Goal: Check status: Check status

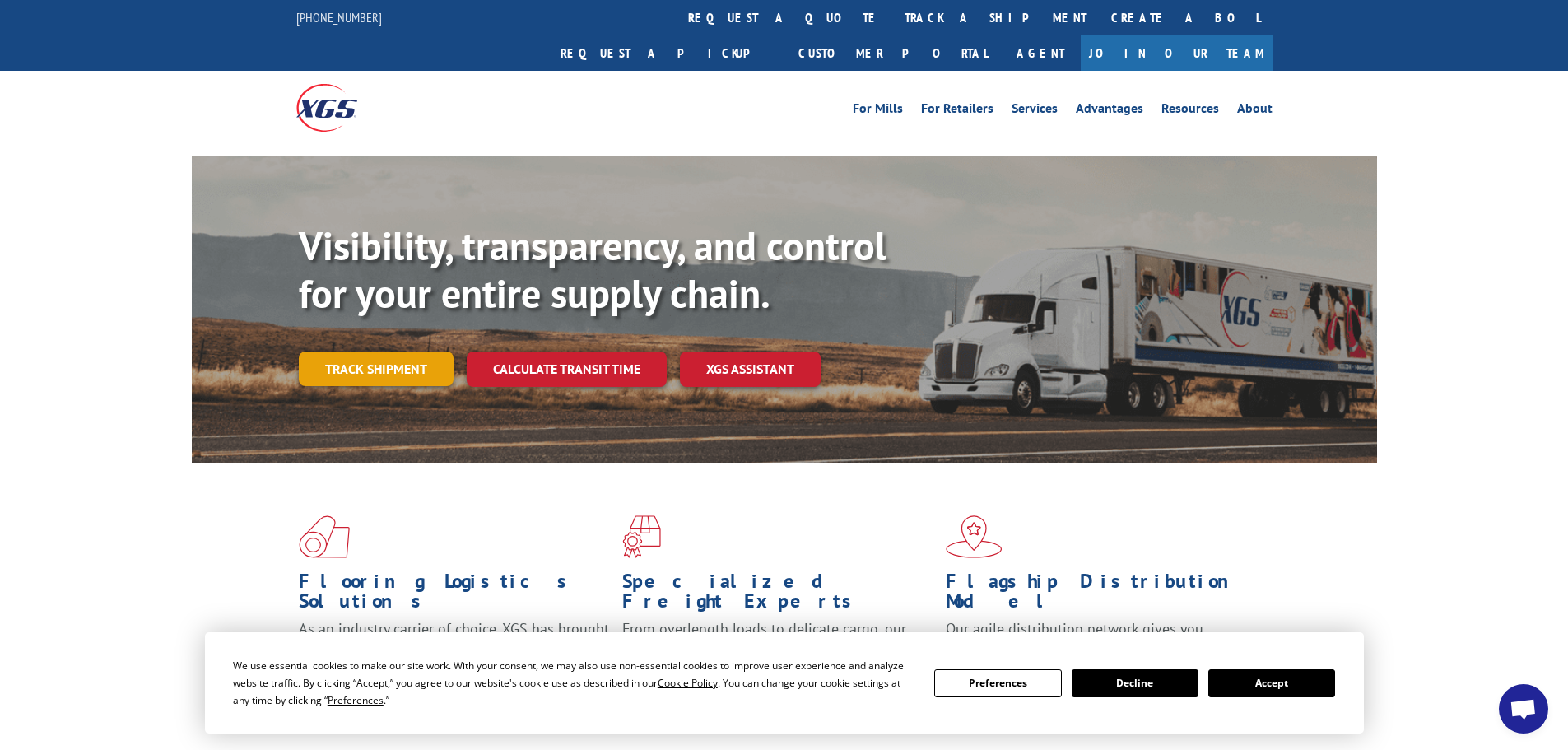
click at [416, 351] on link "Track shipment" at bounding box center [375, 368] width 154 height 35
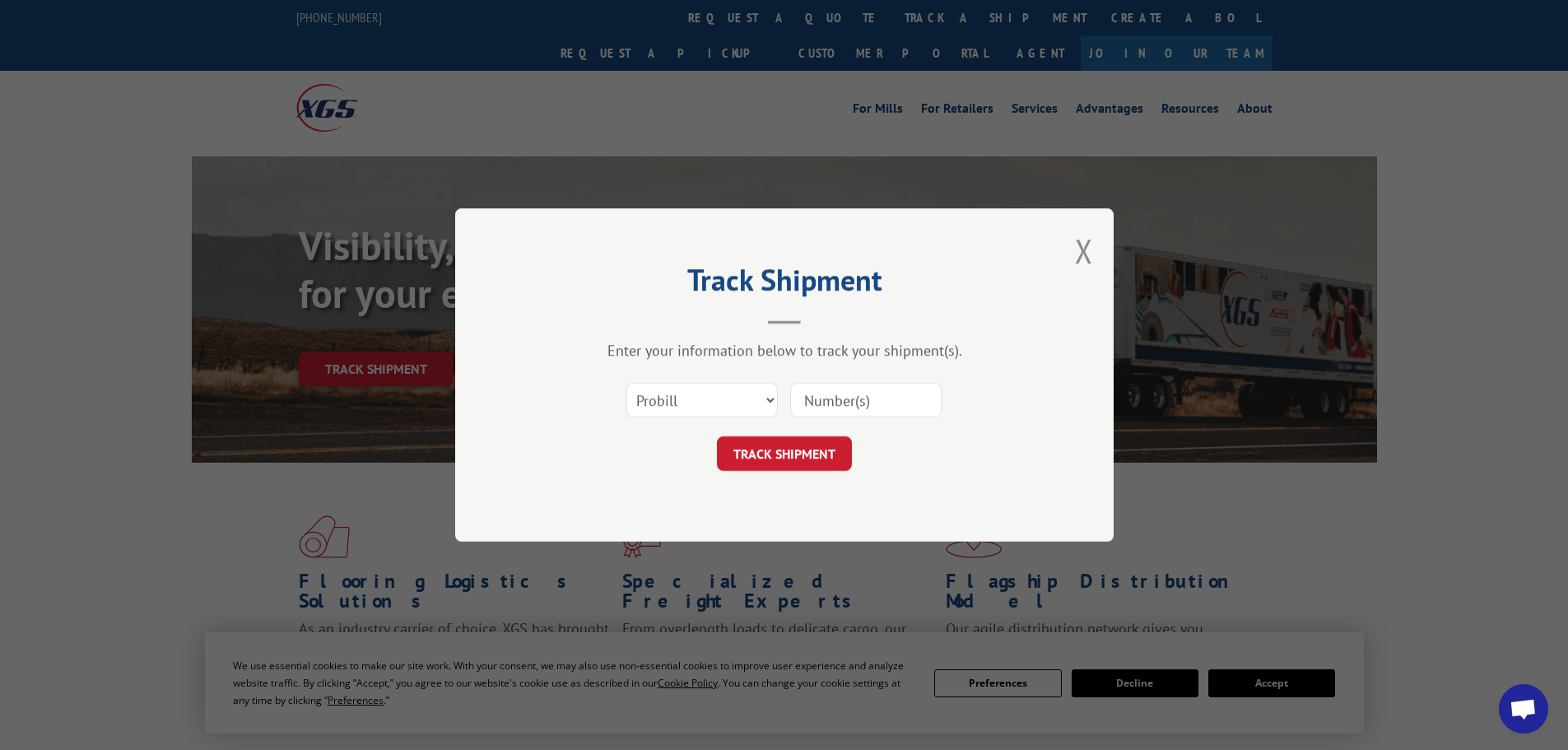
click at [893, 397] on input at bounding box center [867, 400] width 152 height 35
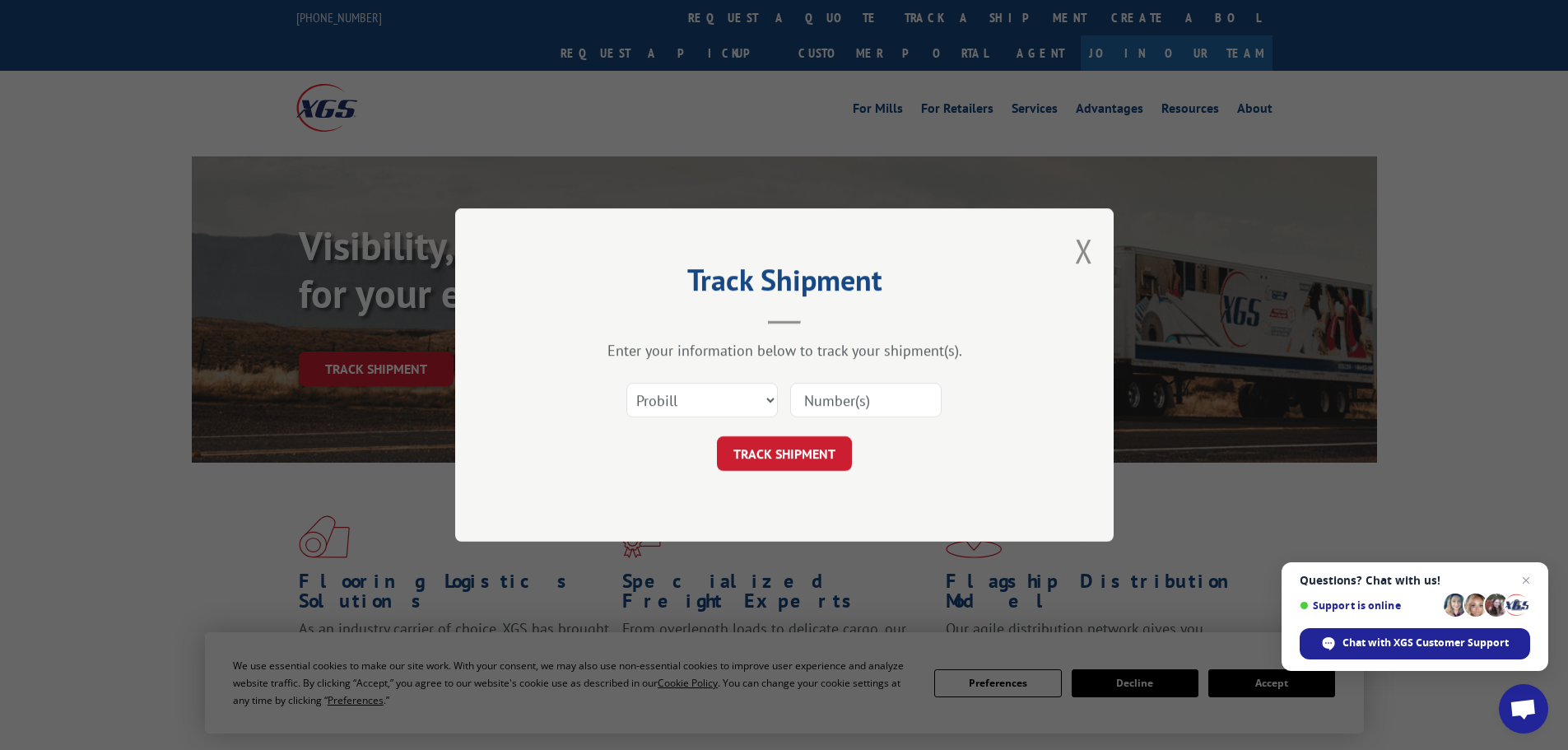
click at [852, 403] on input at bounding box center [867, 400] width 152 height 35
type input "7080786"
click button "TRACK SHIPMENT" at bounding box center [784, 454] width 135 height 35
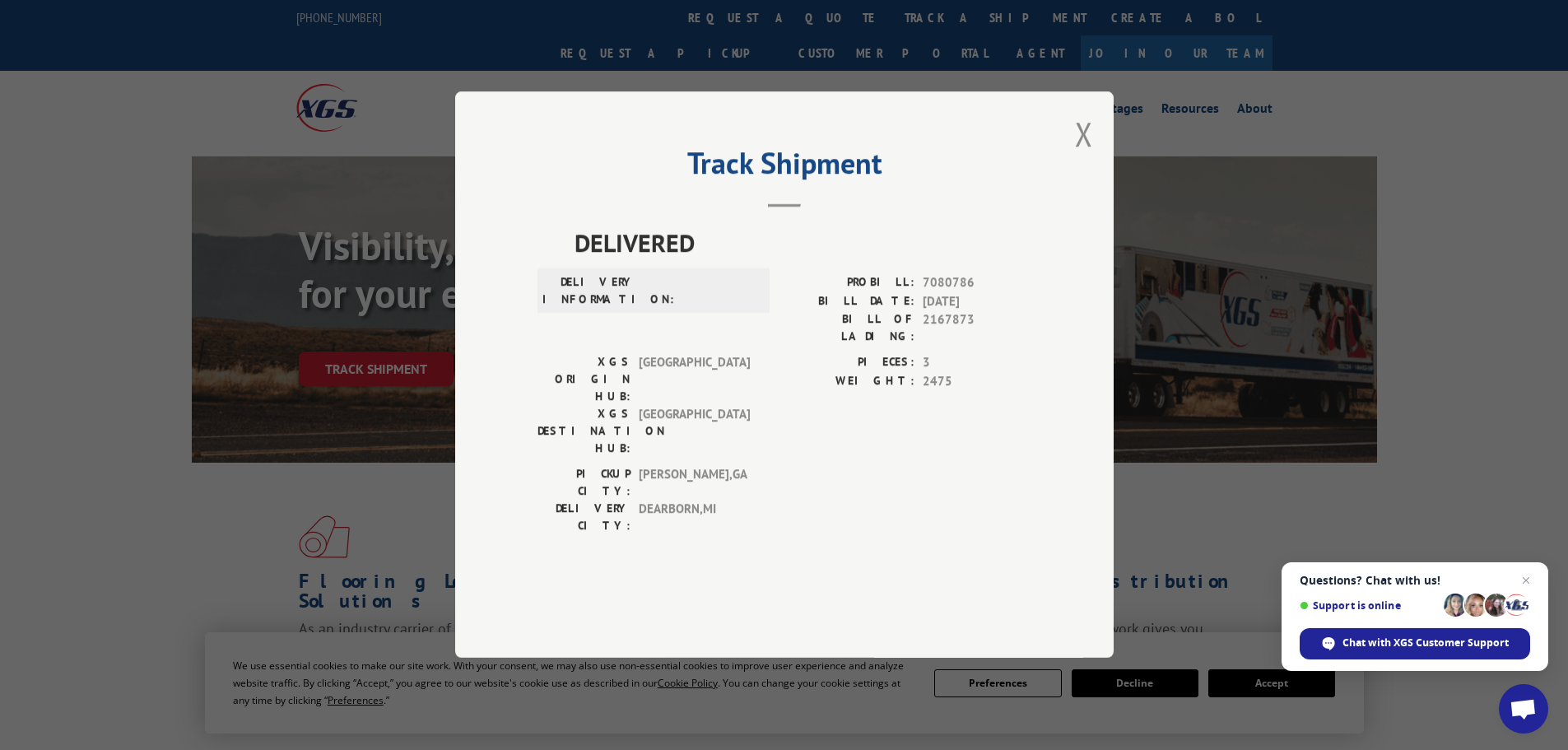
click at [952, 293] on span "7080786" at bounding box center [977, 284] width 108 height 19
copy span "7080786"
click at [1086, 155] on button "Close modal" at bounding box center [1083, 133] width 18 height 43
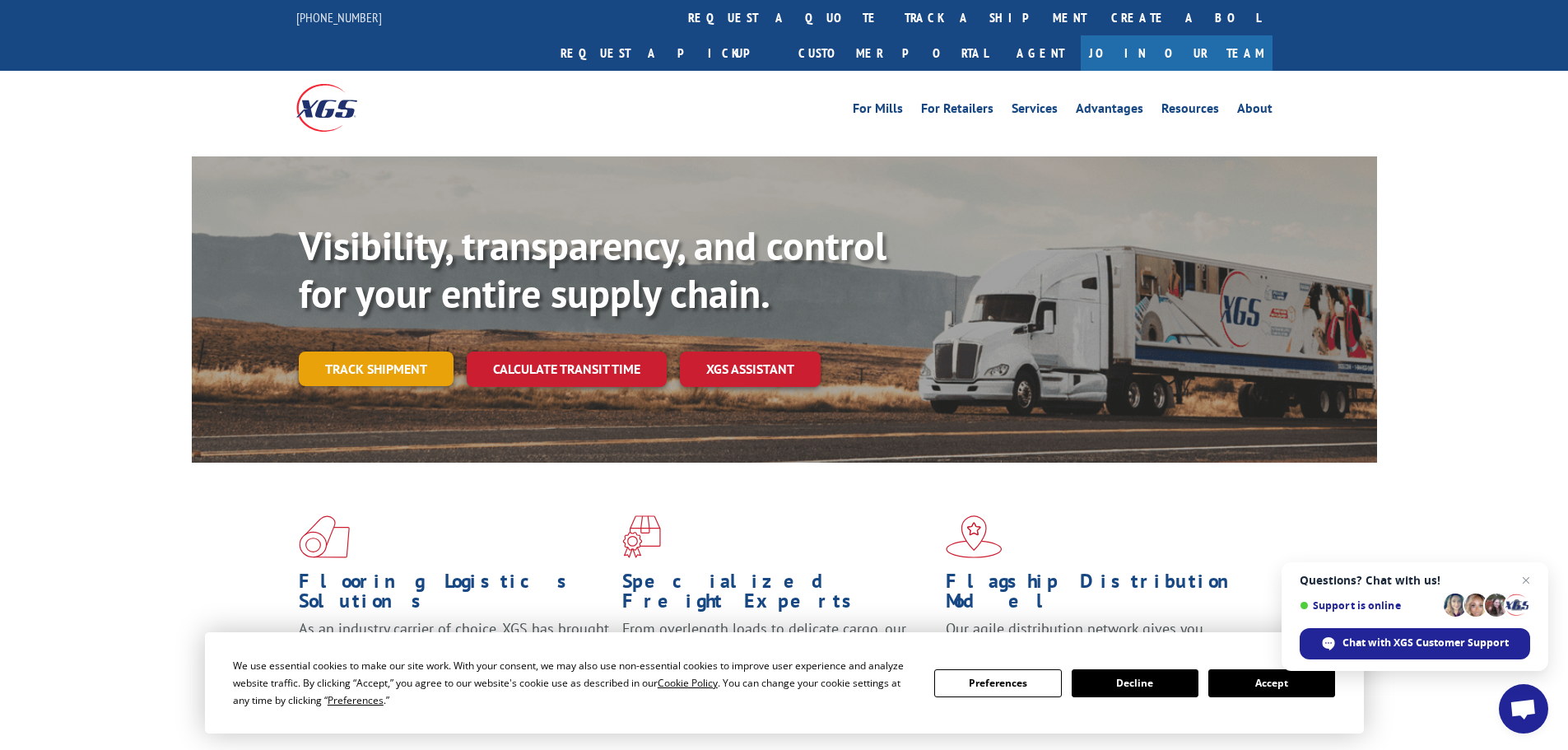
click at [390, 351] on link "Track shipment" at bounding box center [375, 368] width 154 height 35
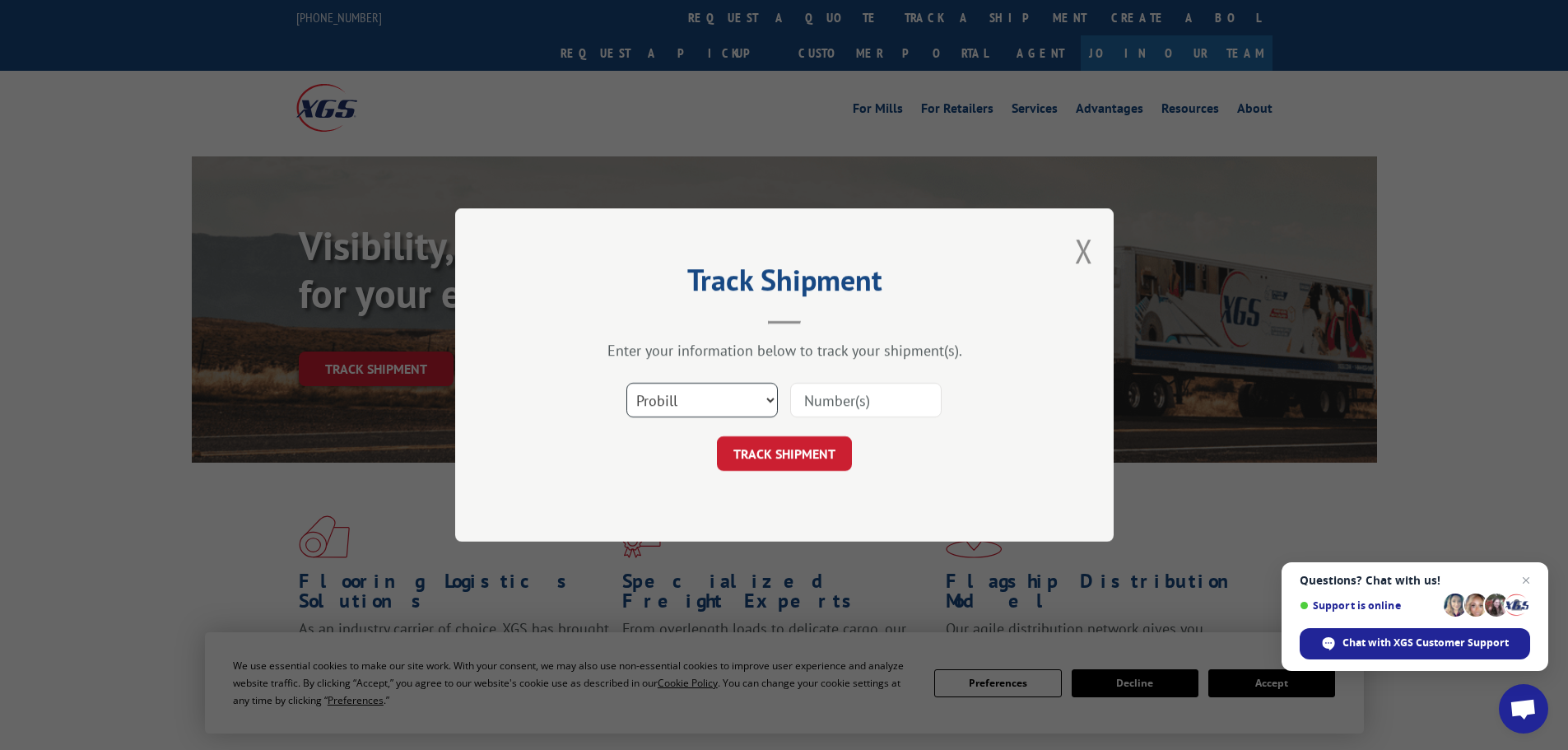
click at [727, 404] on select "Select category... Probill BOL PO" at bounding box center [702, 400] width 152 height 35
select select "bol"
click at [627, 383] on select "Select category... Probill BOL PO" at bounding box center [702, 400] width 152 height 35
click at [830, 399] on input at bounding box center [867, 400] width 152 height 35
paste input "7080786"
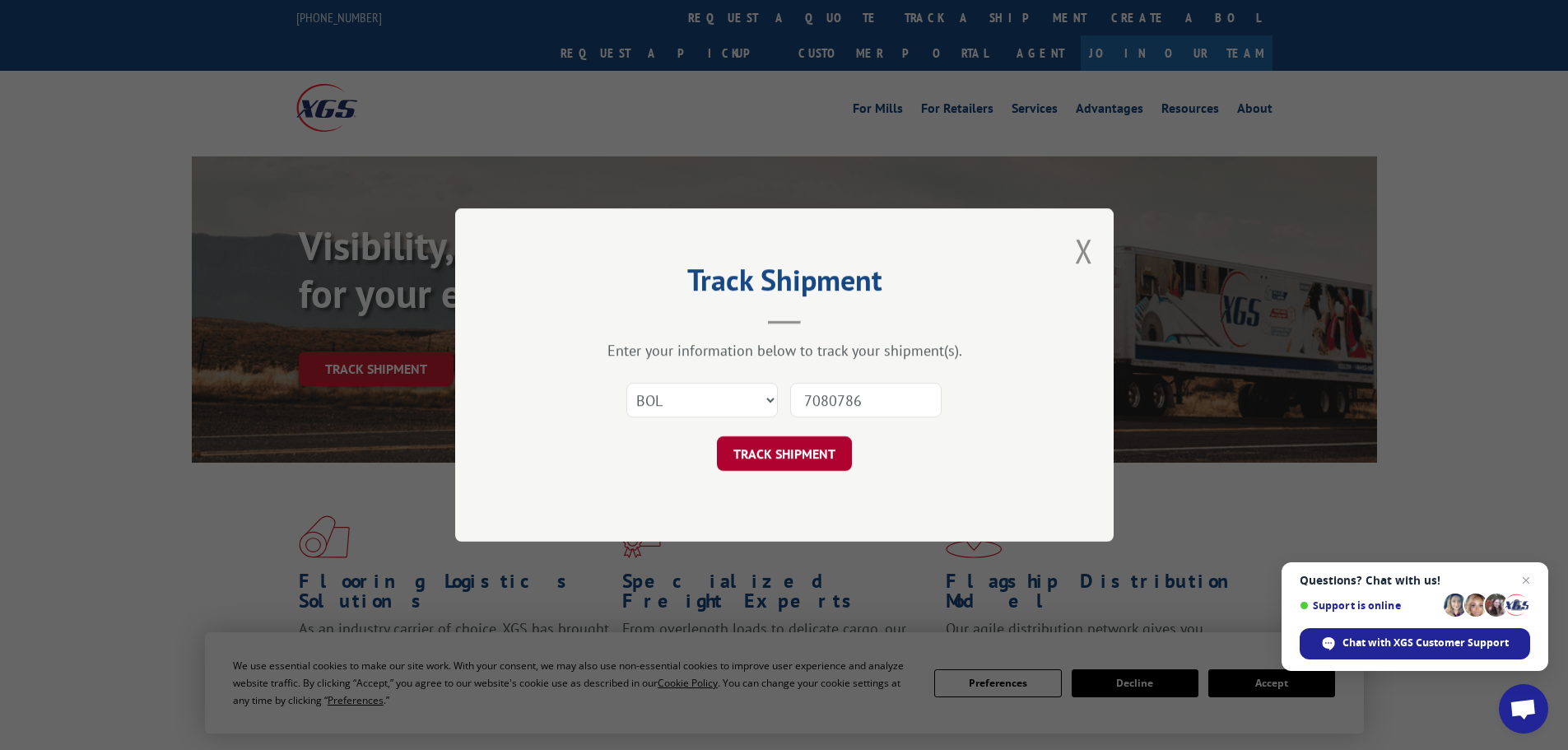
type input "7080786"
click at [806, 459] on button "TRACK SHIPMENT" at bounding box center [784, 454] width 135 height 35
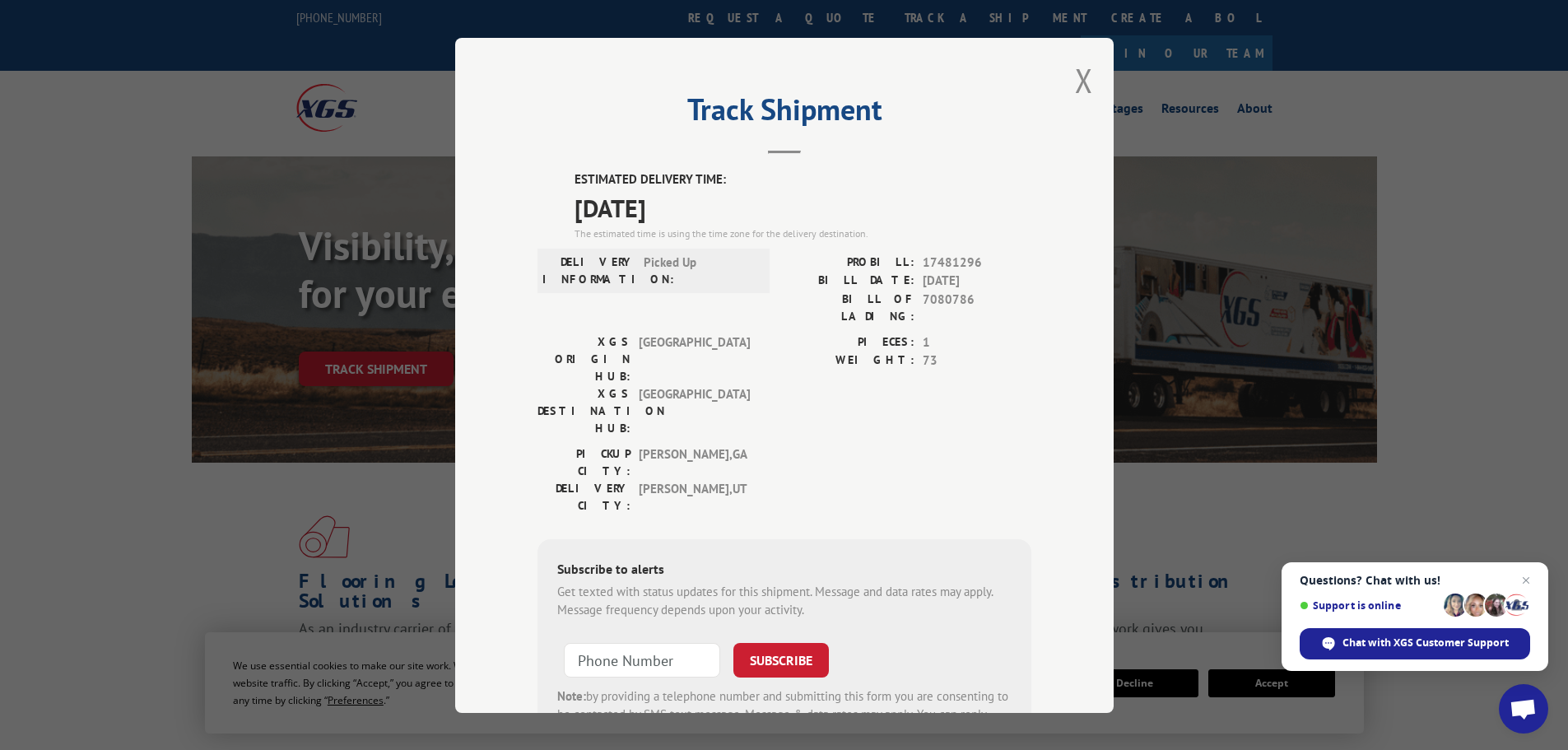
click at [1063, 81] on div "Track Shipment ESTIMATED DELIVERY TIME: [DATE] The estimated time is using the …" at bounding box center [784, 375] width 658 height 675
drag, startPoint x: 1083, startPoint y: 79, endPoint x: 1069, endPoint y: 79, distance: 14.0
click at [1084, 79] on button "Close modal" at bounding box center [1083, 80] width 18 height 43
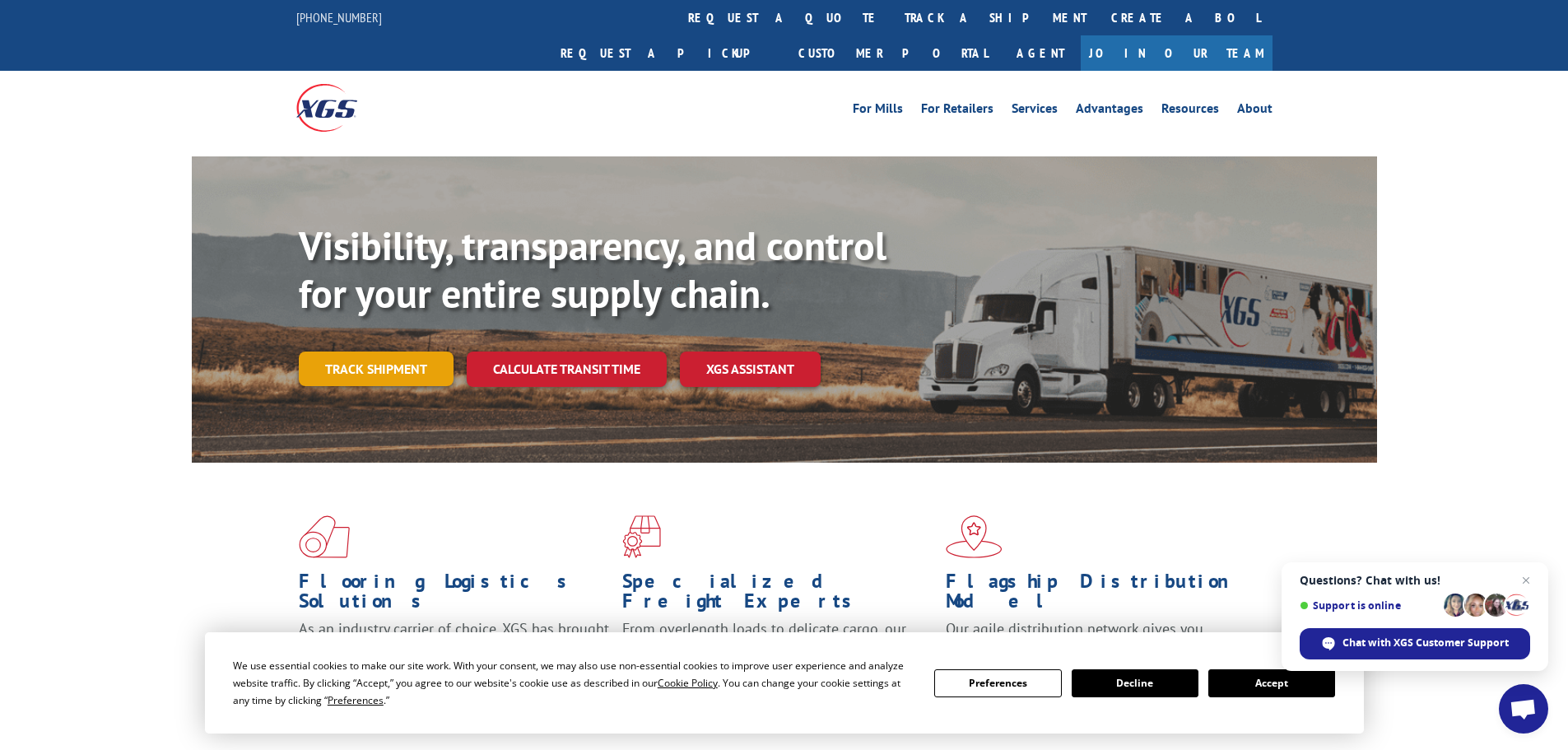
click at [414, 351] on link "Track shipment" at bounding box center [375, 368] width 154 height 35
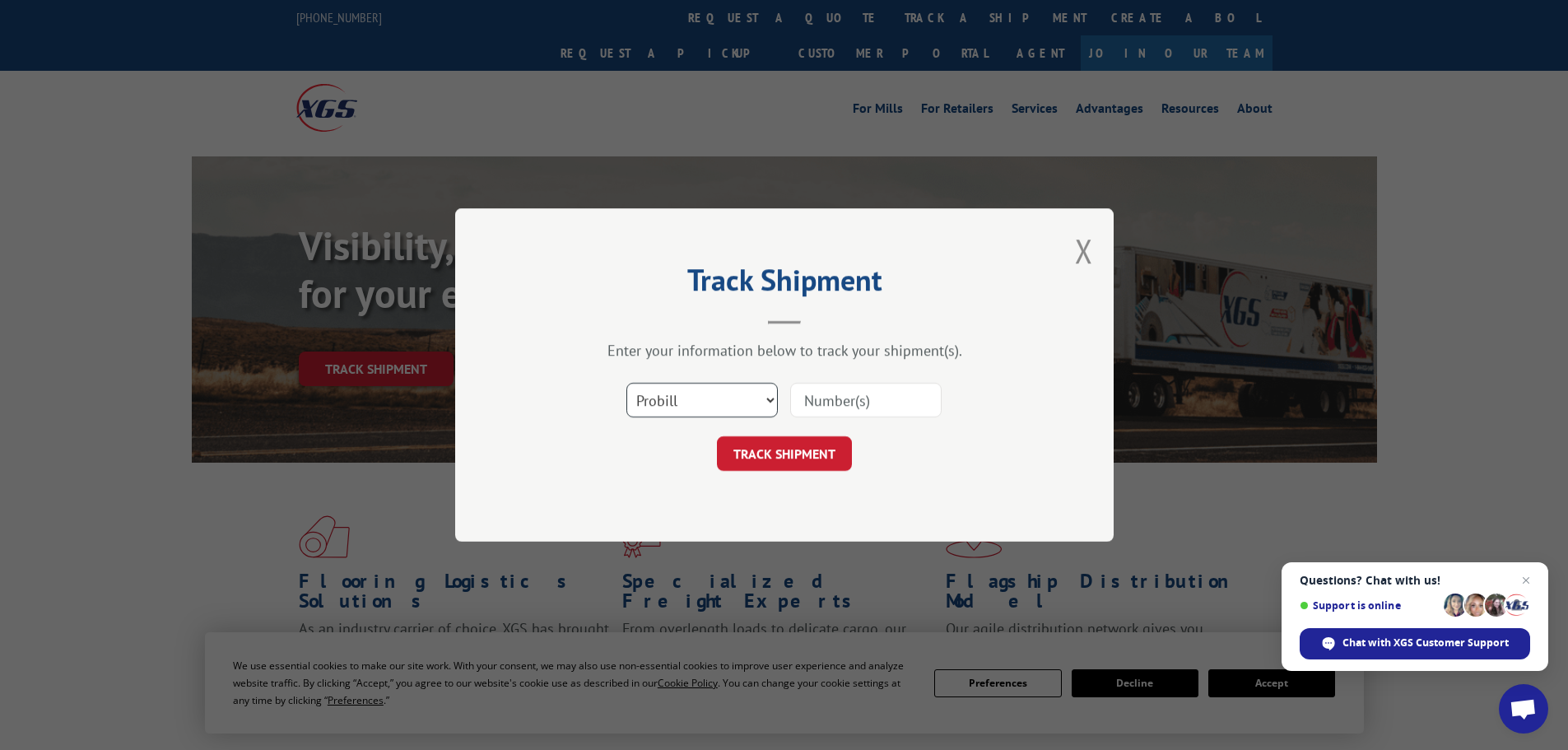
click at [676, 394] on select "Select category... Probill BOL PO" at bounding box center [702, 400] width 152 height 35
select select "po"
click at [627, 383] on select "Select category... Probill BOL PO" at bounding box center [702, 400] width 152 height 35
click at [807, 406] on input at bounding box center [867, 400] width 152 height 35
paste input "61511333"
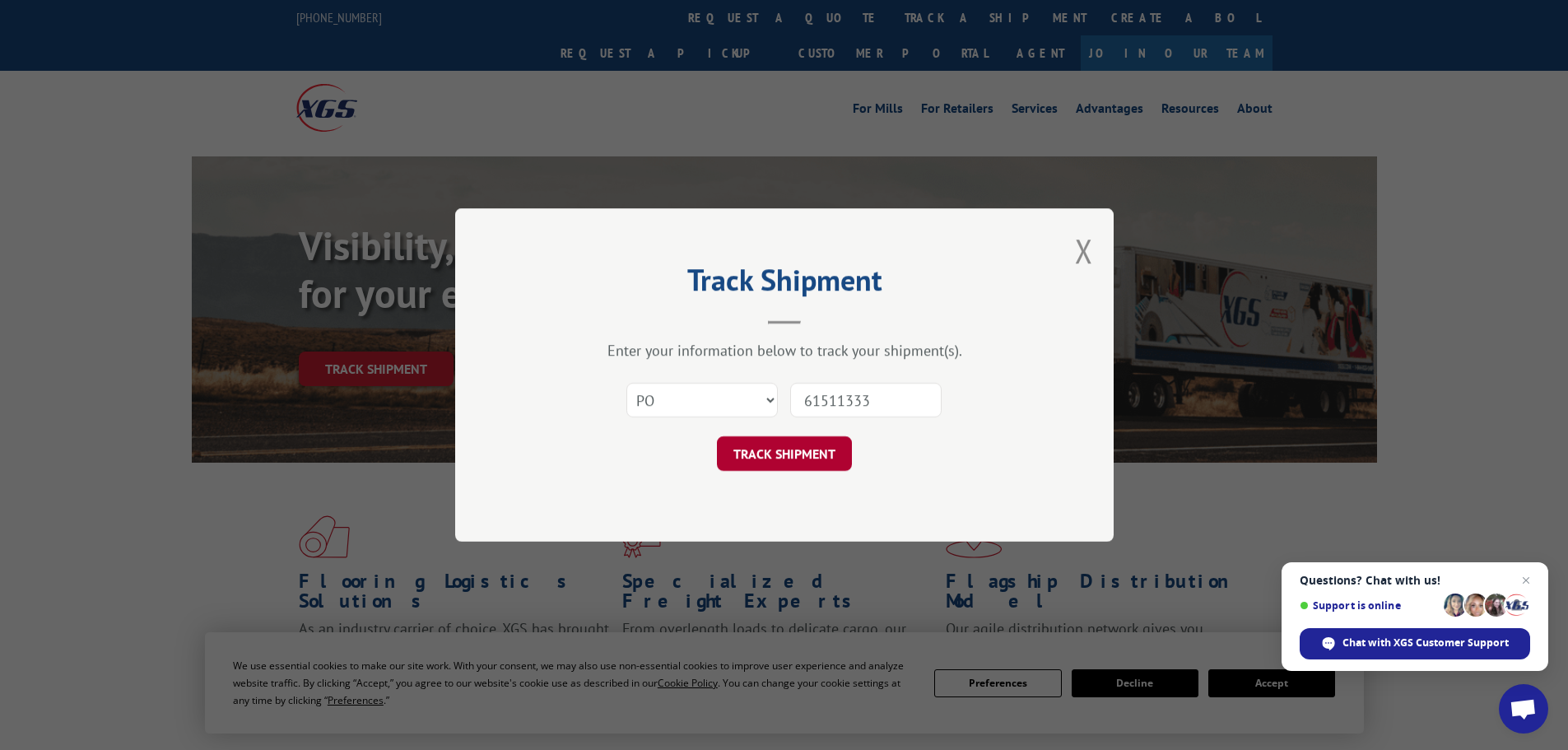
type input "61511333"
click at [806, 455] on button "TRACK SHIPMENT" at bounding box center [784, 454] width 135 height 35
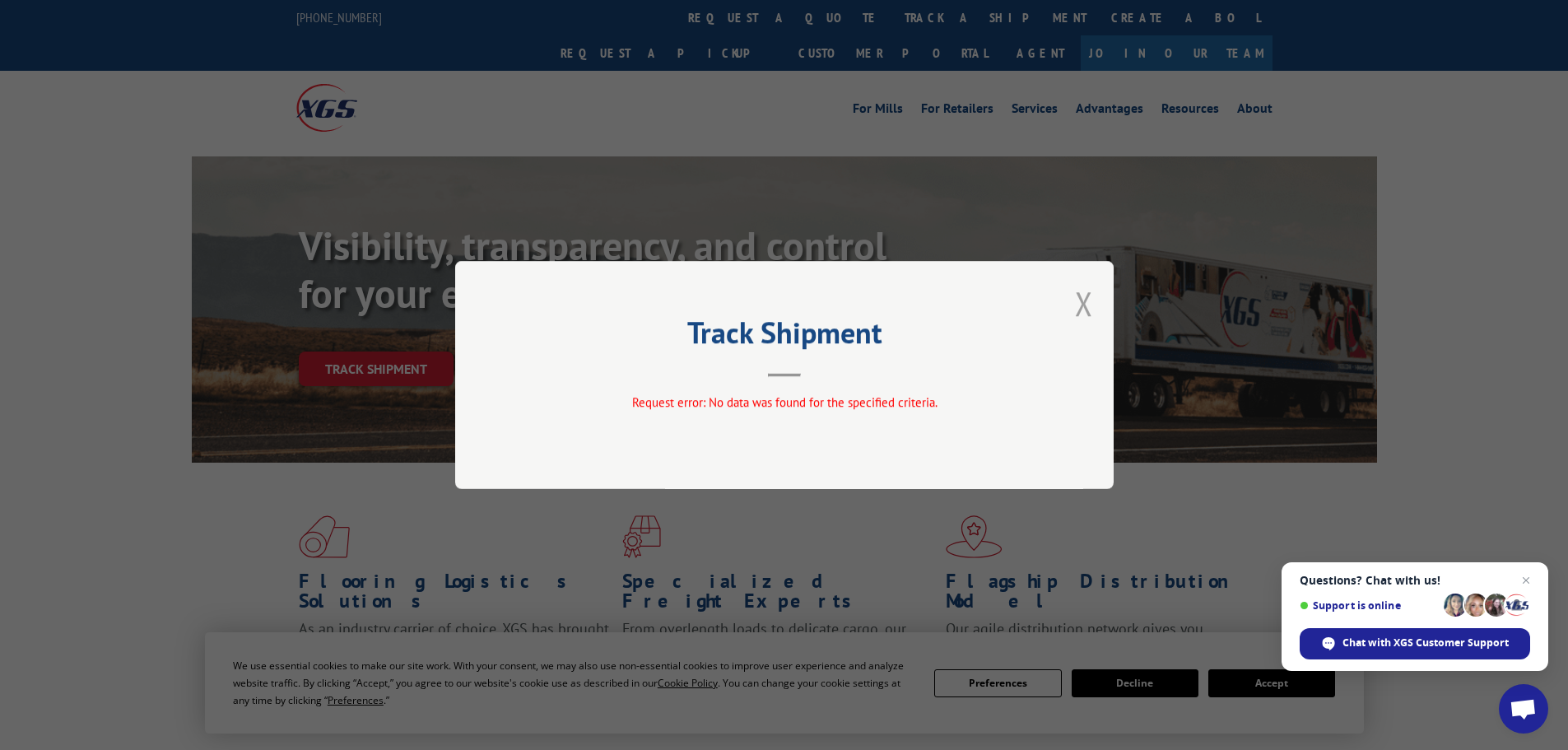
click at [1092, 305] on button "Close modal" at bounding box center [1083, 302] width 18 height 43
